Goal: Information Seeking & Learning: Learn about a topic

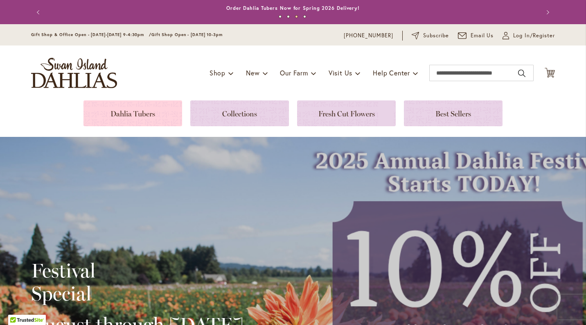
click at [134, 113] on link at bounding box center [132, 113] width 99 height 26
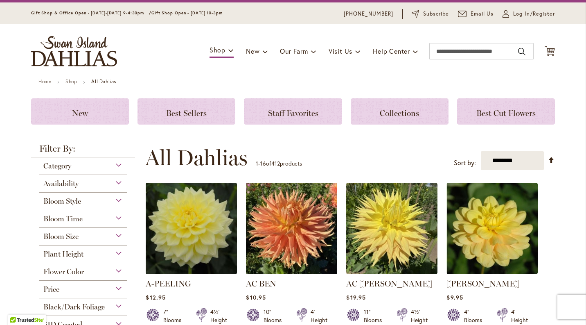
scroll to position [18, 0]
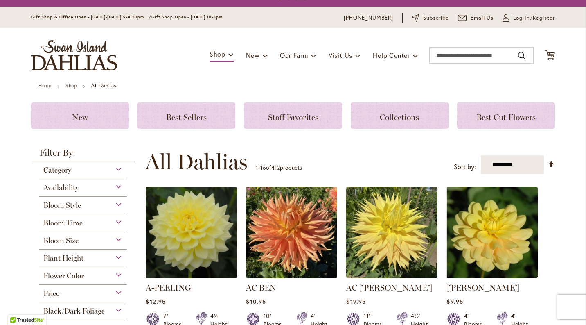
click at [117, 168] on div "Category" at bounding box center [83, 167] width 88 height 13
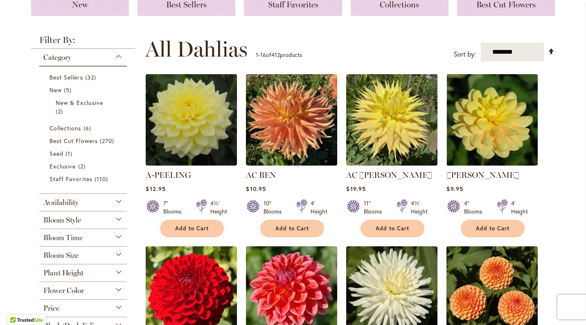
click at [108, 221] on div "Bloom Style" at bounding box center [83, 217] width 88 height 13
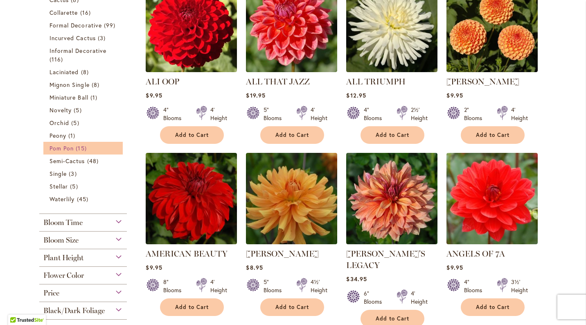
scroll to position [403, 0]
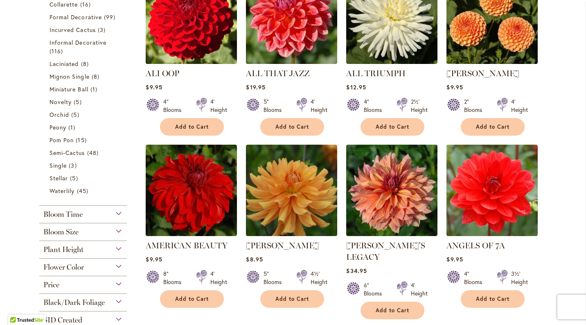
click at [108, 230] on div "Bloom Size" at bounding box center [83, 229] width 88 height 13
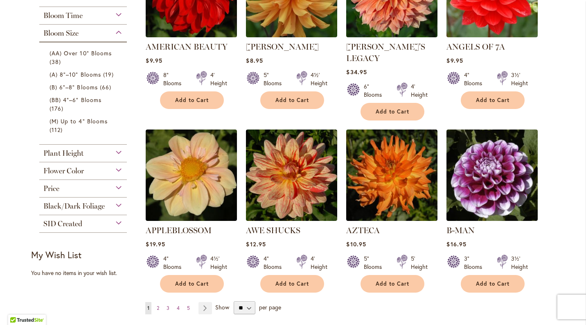
scroll to position [598, 0]
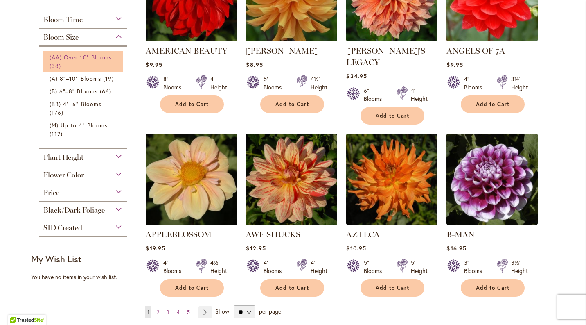
click at [101, 64] on link "(AA) Over 10" Blooms 38 items" at bounding box center [84, 61] width 69 height 17
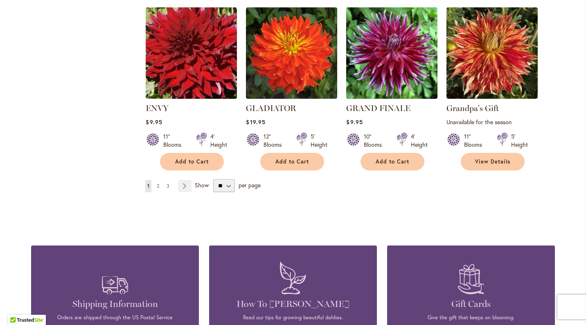
scroll to position [727, 0]
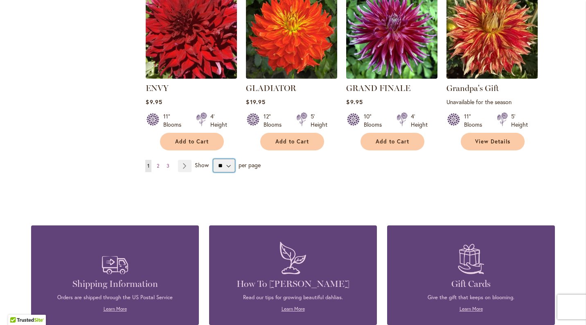
click at [226, 165] on select "** ** ** **" at bounding box center [224, 165] width 22 height 13
select select "**"
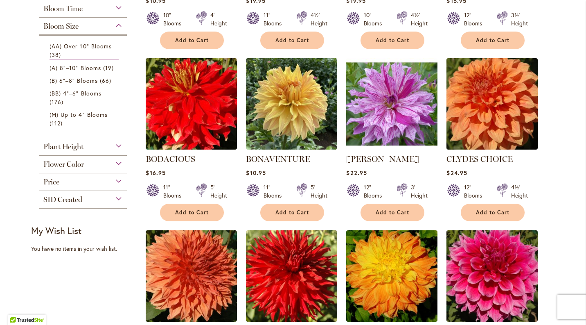
scroll to position [305, 0]
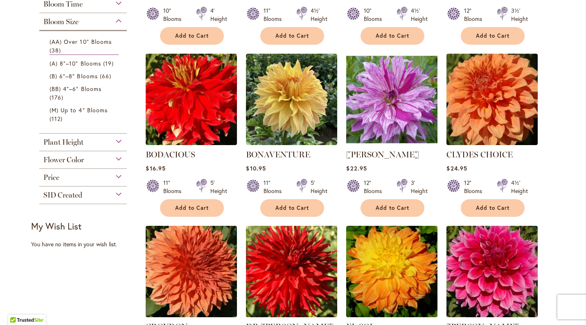
click at [366, 126] on img at bounding box center [392, 99] width 96 height 96
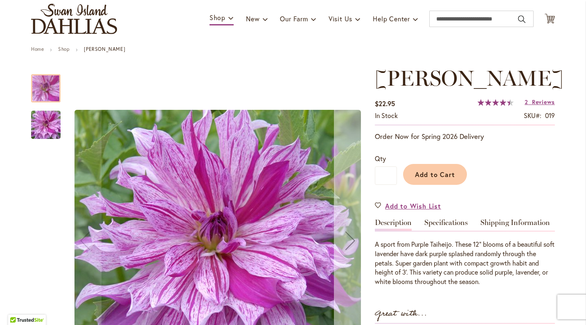
scroll to position [111, 0]
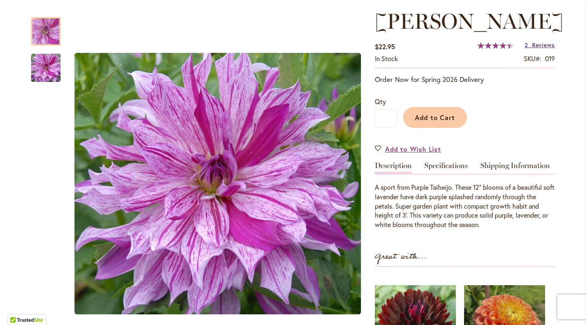
click at [546, 49] on span "Reviews" at bounding box center [543, 45] width 23 height 8
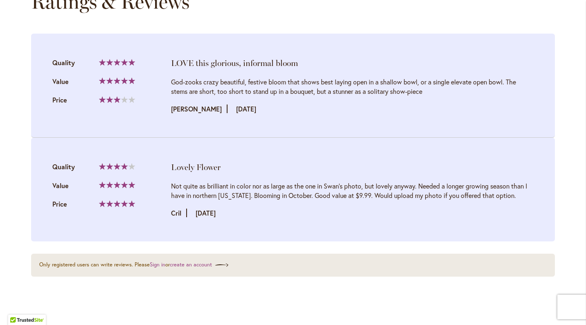
scroll to position [887, 0]
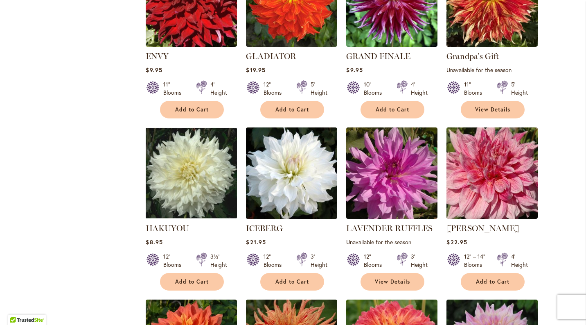
scroll to position [765, 0]
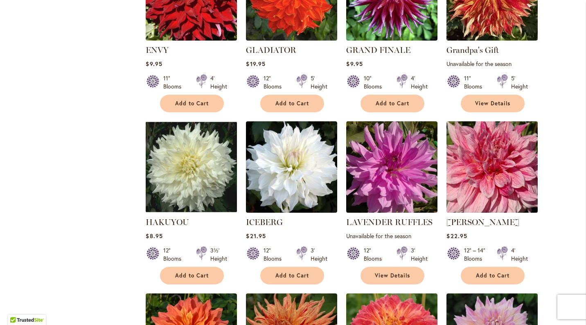
click at [487, 170] on img at bounding box center [492, 167] width 96 height 96
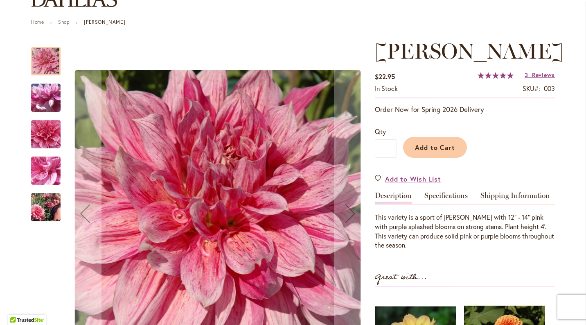
scroll to position [189, 0]
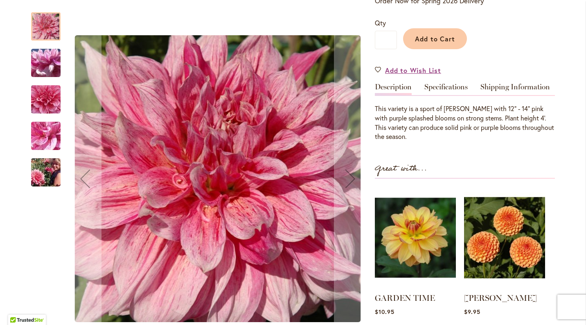
click at [33, 103] on img "MAKI" at bounding box center [45, 100] width 59 height 56
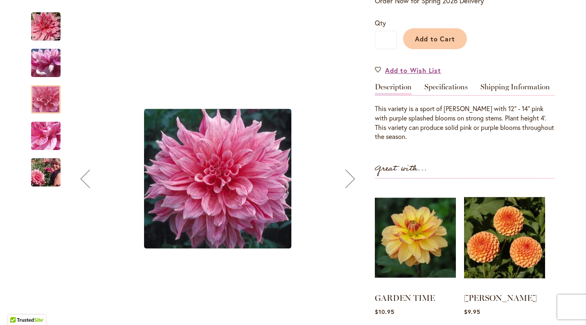
click at [43, 166] on img "MAKI" at bounding box center [45, 172] width 59 height 39
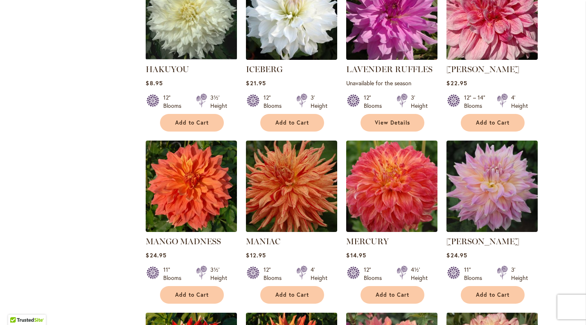
scroll to position [916, 0]
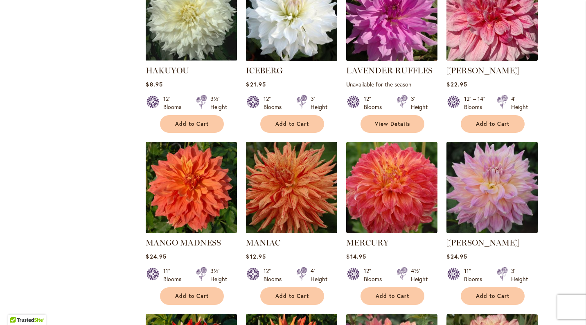
click at [490, 207] on img at bounding box center [492, 187] width 96 height 96
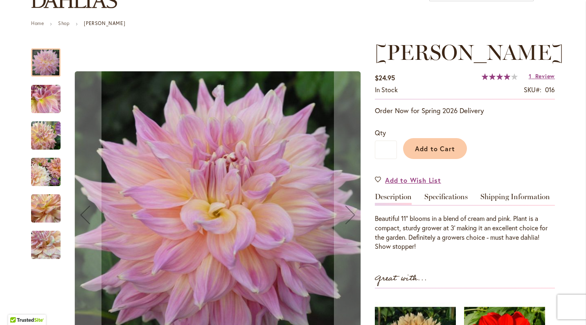
scroll to position [92, 0]
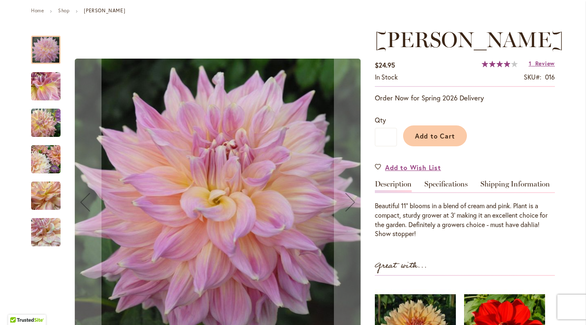
click at [38, 165] on img "Mingus Philip Sr" at bounding box center [45, 158] width 29 height 29
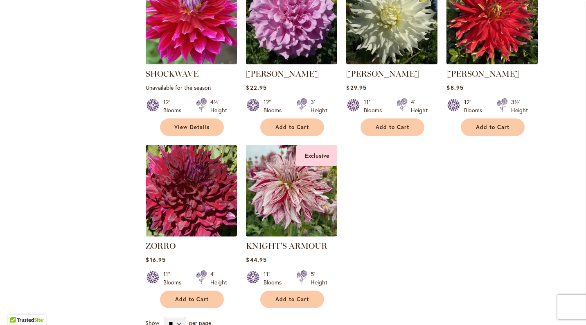
scroll to position [1620, 0]
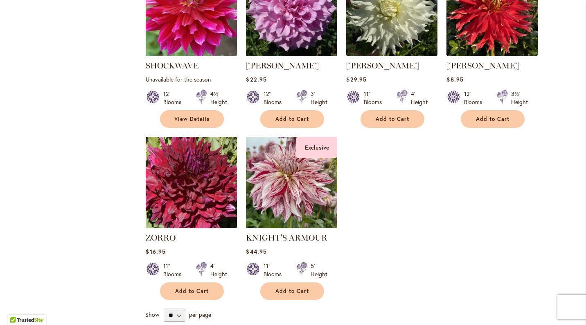
click at [300, 183] on img at bounding box center [292, 182] width 96 height 96
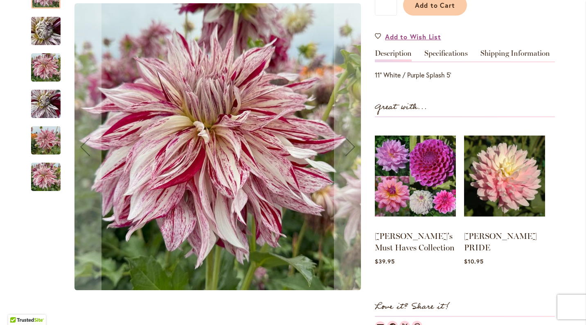
scroll to position [249, 0]
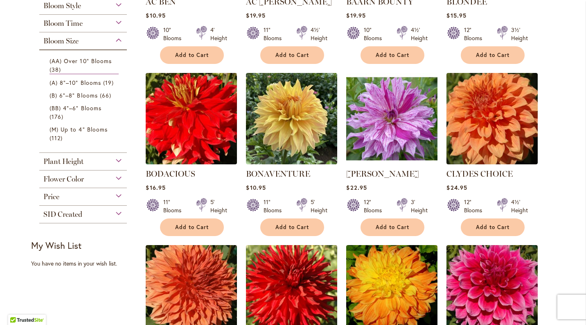
scroll to position [297, 0]
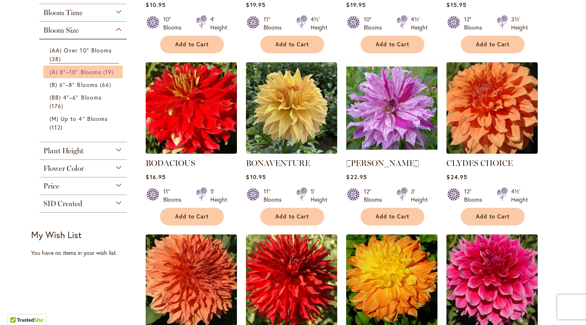
click at [89, 73] on span "(A) 8"–10" Blooms" at bounding box center [76, 72] width 52 height 8
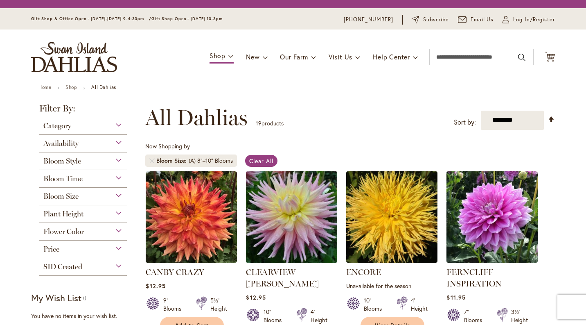
scroll to position [127, 0]
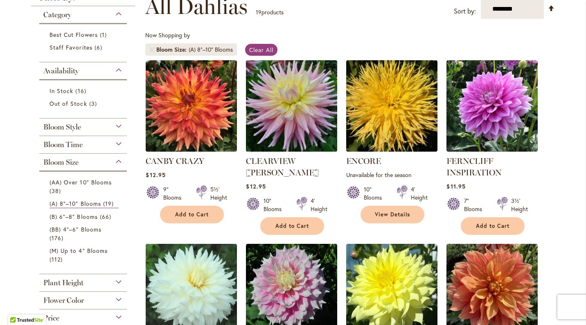
click at [296, 115] on img at bounding box center [292, 106] width 96 height 96
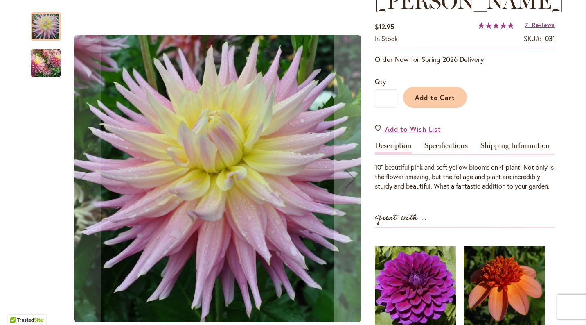
scroll to position [152, 0]
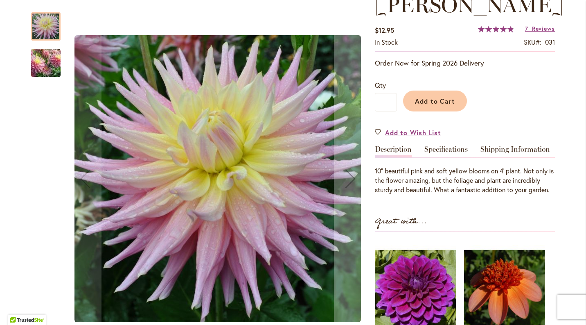
click at [58, 70] on img "Clearview Jonas" at bounding box center [45, 63] width 59 height 50
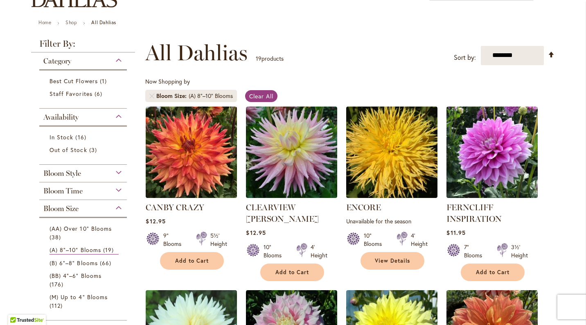
scroll to position [24, 0]
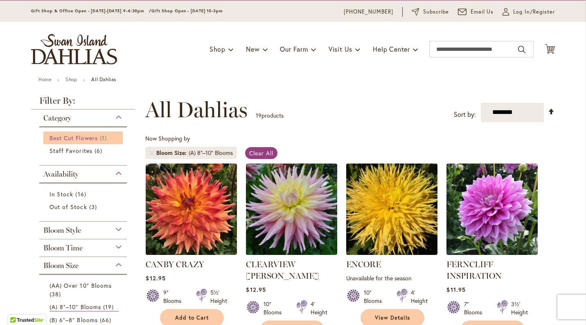
click at [72, 133] on link "Best Cut Flowers 1 item" at bounding box center [84, 137] width 69 height 9
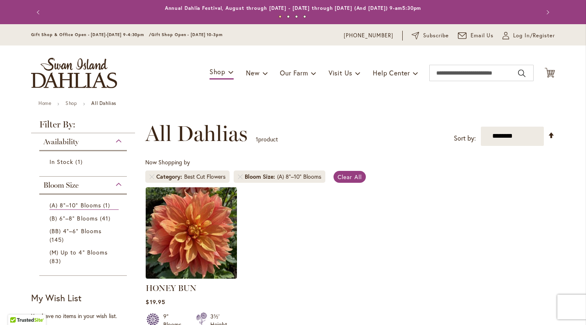
click at [109, 107] on ul "Home Shop All Dahlias" at bounding box center [292, 103] width 509 height 7
click at [74, 105] on link "Shop" at bounding box center [70, 103] width 11 height 6
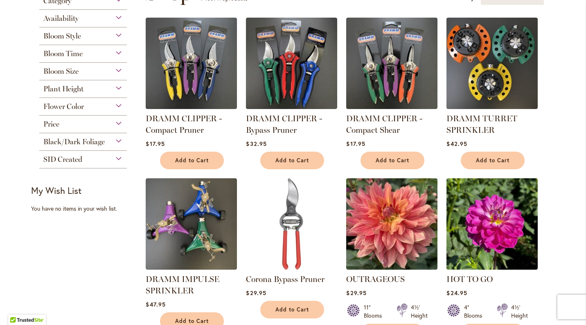
scroll to position [143, 0]
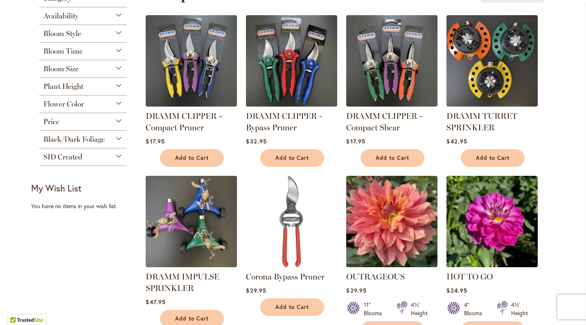
click at [84, 88] on div "Plant Height" at bounding box center [83, 84] width 88 height 13
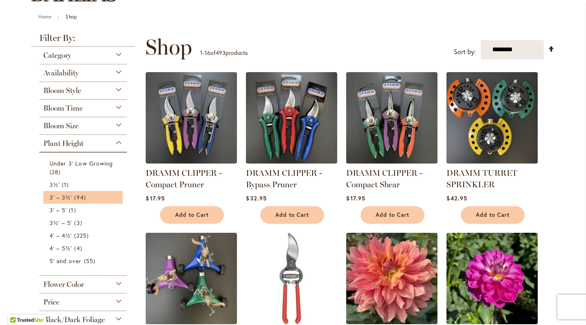
scroll to position [86, 0]
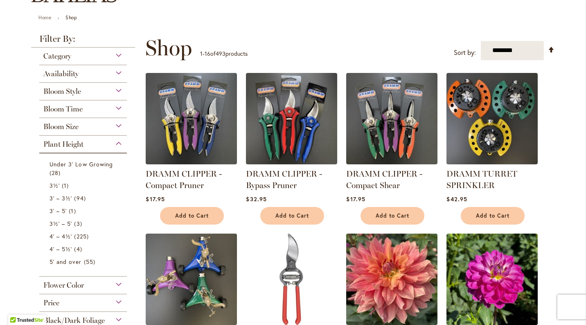
click at [97, 106] on div "Bloom Time" at bounding box center [83, 106] width 88 height 13
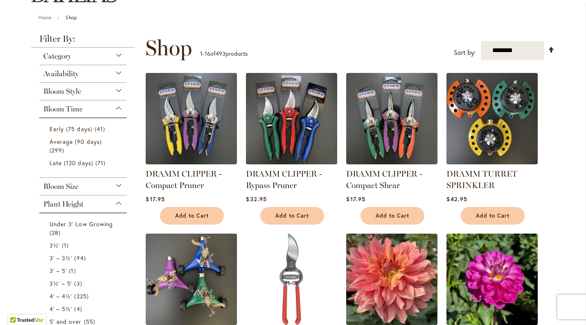
click at [97, 71] on div "Availability" at bounding box center [83, 71] width 88 height 13
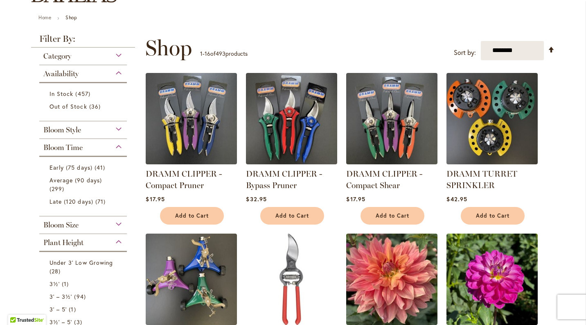
click at [98, 57] on div "Category" at bounding box center [83, 53] width 88 height 13
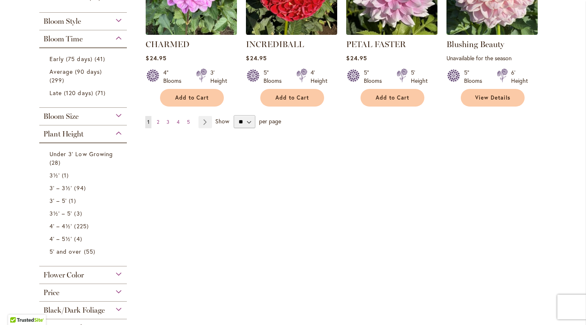
scroll to position [710, 0]
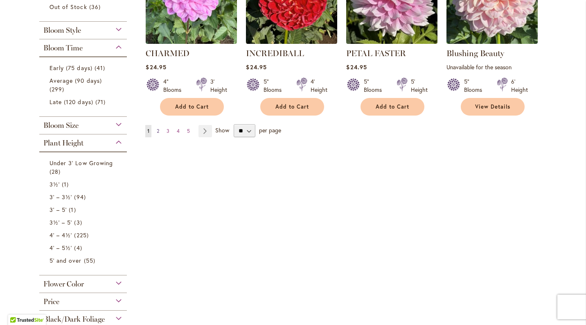
click at [159, 129] on span "2" at bounding box center [158, 131] width 2 height 6
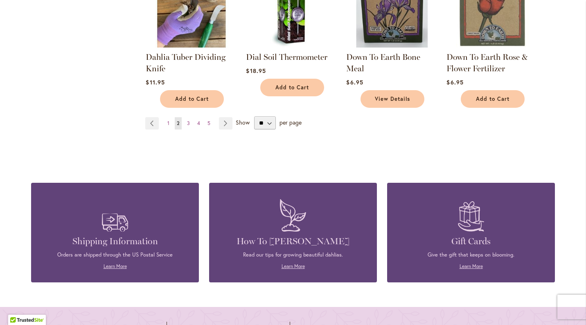
scroll to position [701, 0]
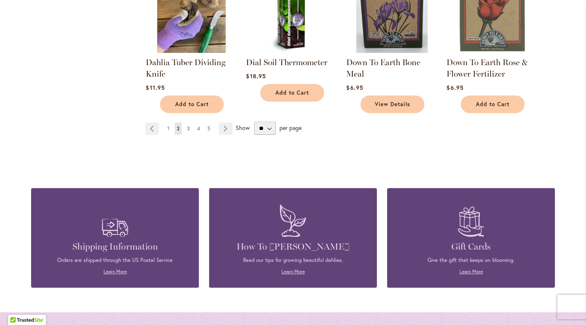
click at [189, 127] on span "3" at bounding box center [188, 128] width 3 height 6
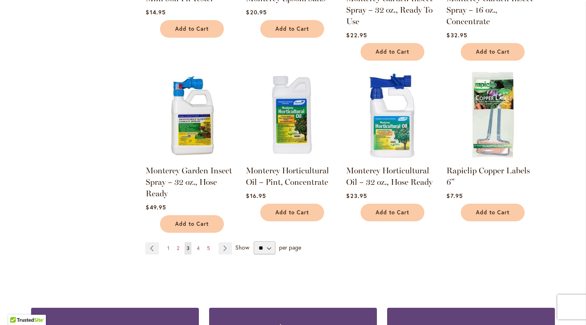
scroll to position [557, 0]
